Goal: Task Accomplishment & Management: Manage account settings

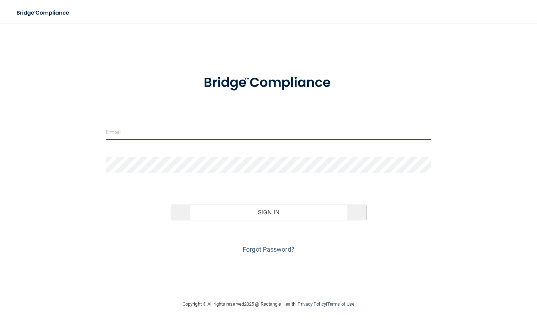
type input "[PERSON_NAME][EMAIL_ADDRESS][DOMAIN_NAME]"
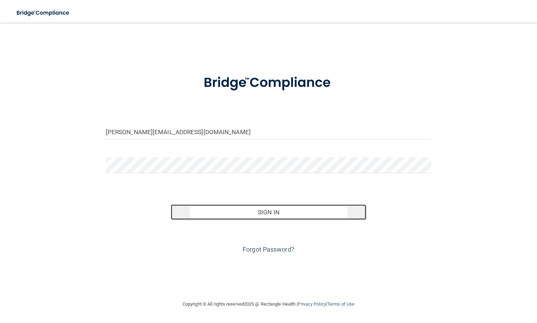
click at [306, 217] on button "Sign In" at bounding box center [268, 213] width 195 height 16
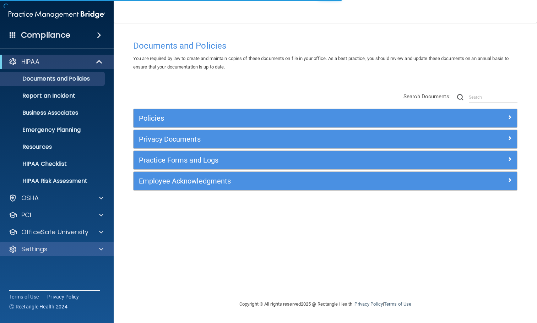
click at [79, 245] on div "Settings" at bounding box center [57, 249] width 114 height 14
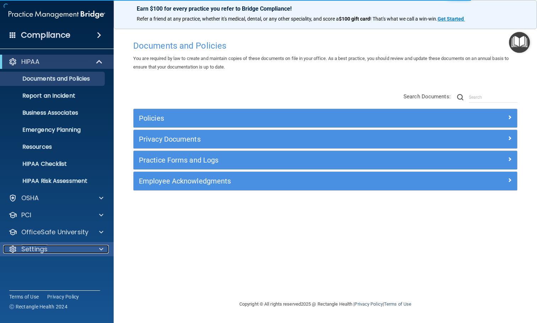
click at [105, 246] on div at bounding box center [100, 249] width 18 height 9
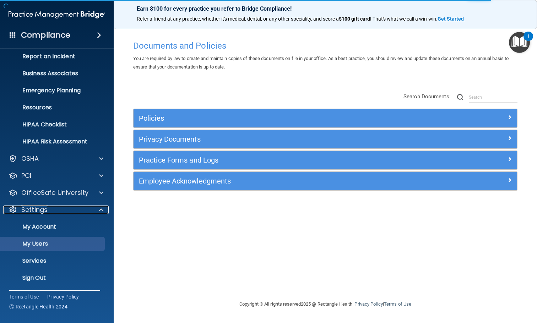
scroll to position [40, 0]
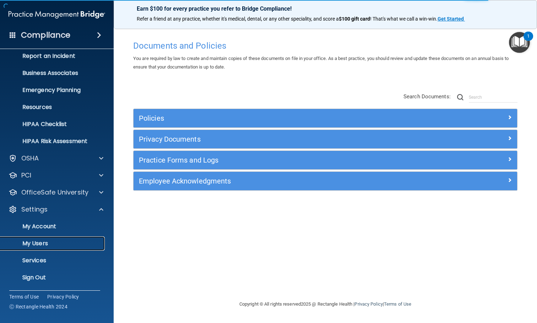
click at [54, 243] on p "My Users" at bounding box center [53, 243] width 97 height 7
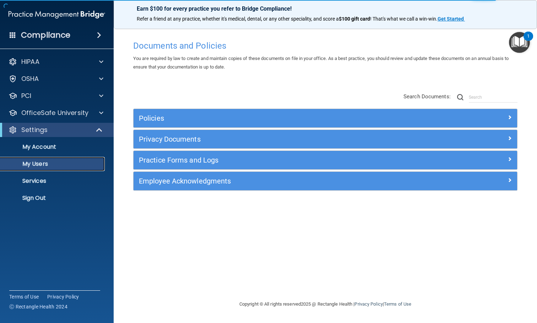
select select "20"
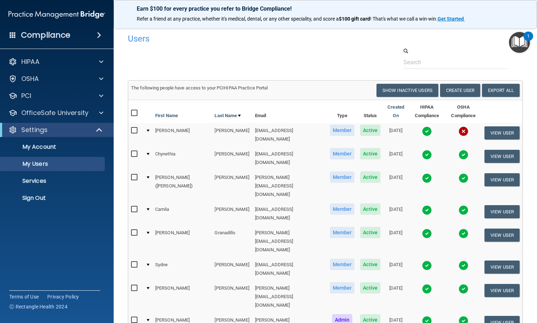
click at [459, 130] on img at bounding box center [464, 132] width 10 height 10
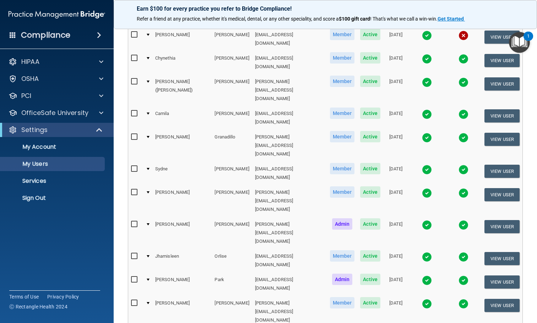
scroll to position [107, 0]
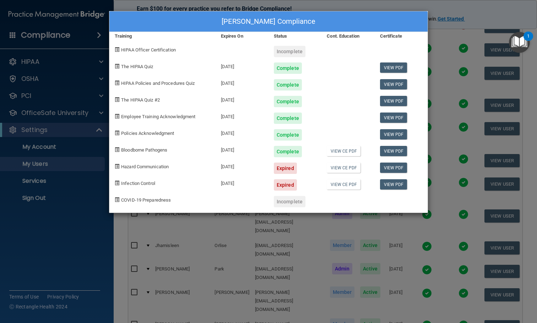
click at [466, 20] on div "[PERSON_NAME] Compliance Training Expires On Status Cont. Education Certificate…" at bounding box center [268, 161] width 537 height 323
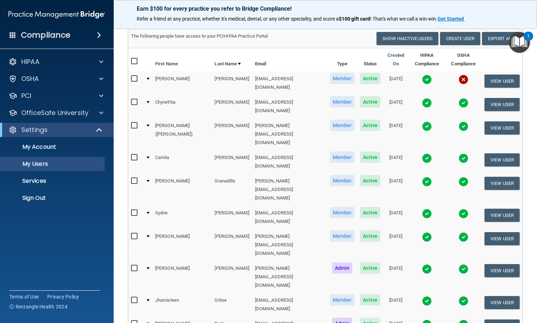
scroll to position [40, 0]
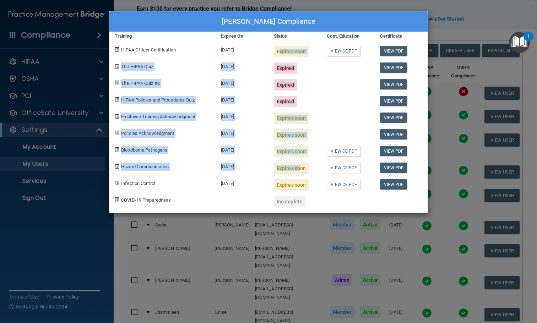
drag, startPoint x: 276, startPoint y: 45, endPoint x: 297, endPoint y: 171, distance: 127.5
click at [297, 171] on div "[PERSON_NAME] Compliance Training Expires On Status Cont. Education Certificate…" at bounding box center [268, 112] width 319 height 202
click at [325, 98] on div at bounding box center [348, 99] width 53 height 17
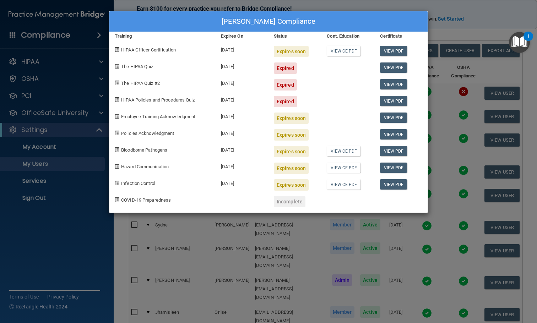
click at [428, 5] on div "[PERSON_NAME] Compliance Training Expires On Status Cont. Education Certificate…" at bounding box center [268, 161] width 537 height 323
